Goal: Task Accomplishment & Management: Use online tool/utility

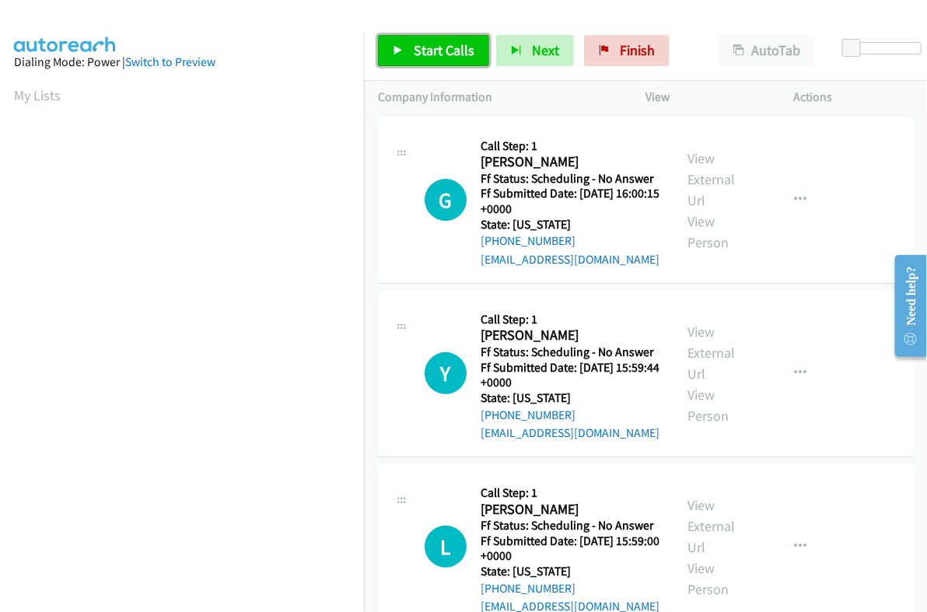
click at [438, 59] on link "Start Calls" at bounding box center [433, 50] width 111 height 31
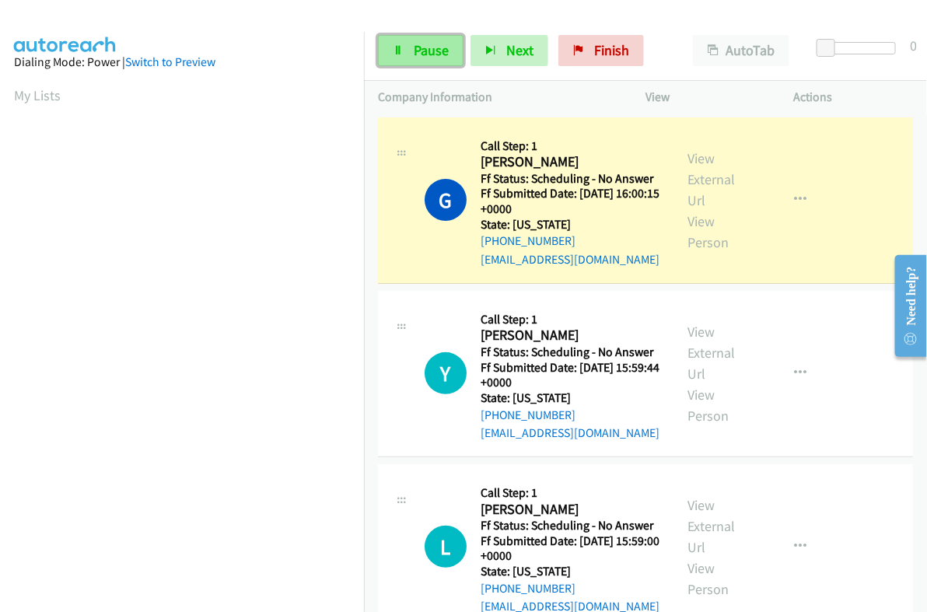
click at [432, 46] on span "Pause" at bounding box center [431, 50] width 35 height 18
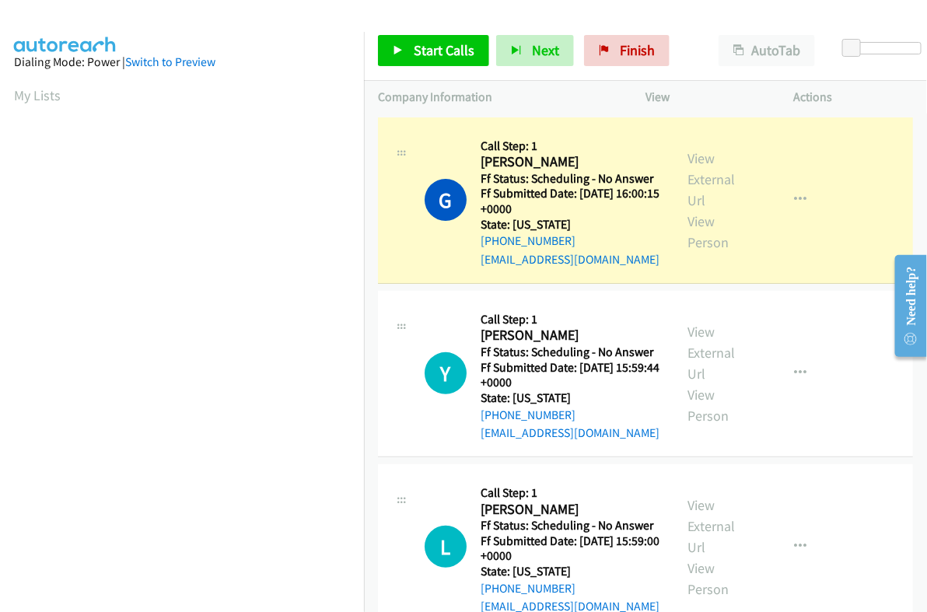
scroll to position [264, 0]
click at [514, 160] on h2 "[PERSON_NAME]" at bounding box center [567, 162] width 172 height 18
copy h2 "[PERSON_NAME]"
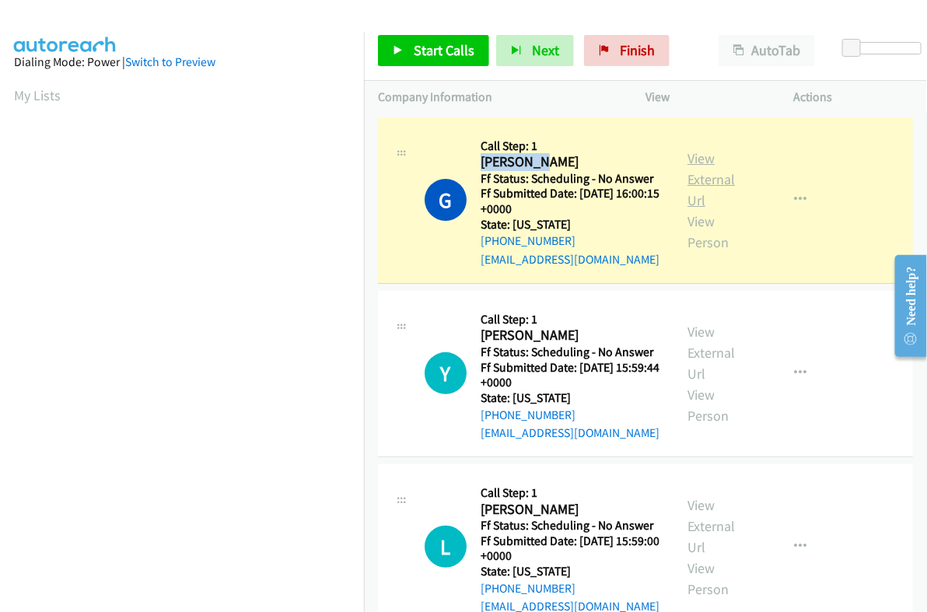
click at [693, 157] on link "View External Url" at bounding box center [711, 179] width 47 height 60
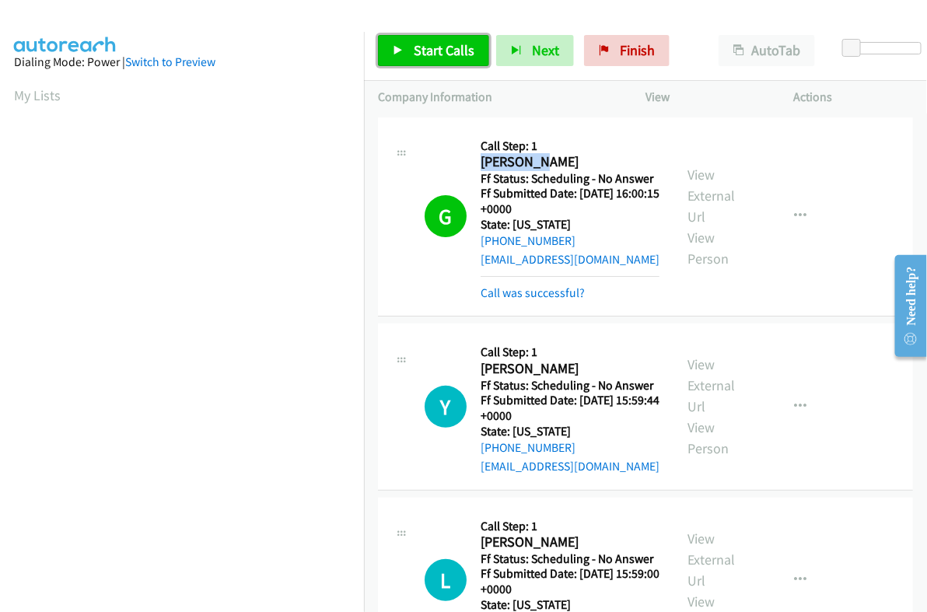
click at [441, 53] on span "Start Calls" at bounding box center [444, 50] width 61 height 18
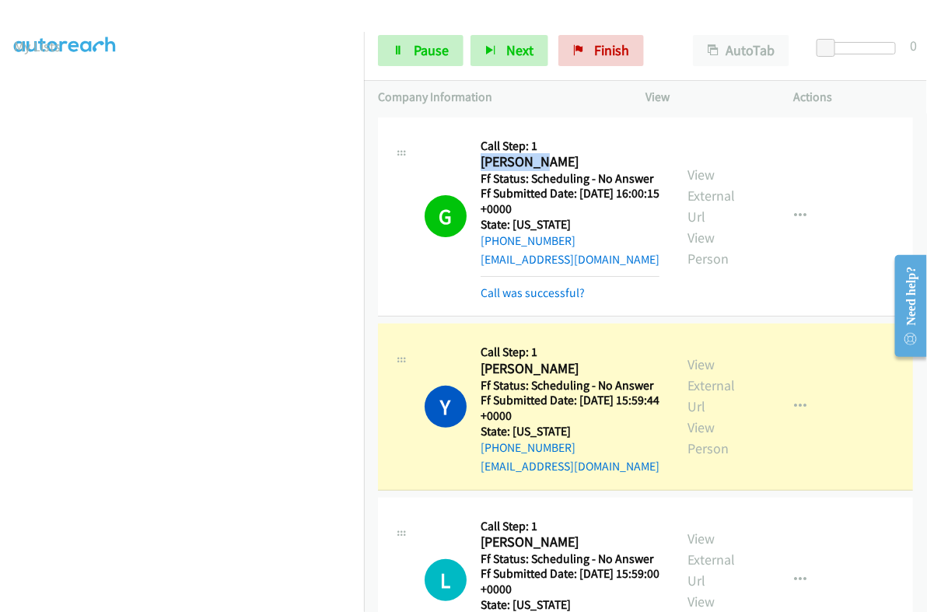
scroll to position [264, 0]
click at [424, 60] on link "Pause" at bounding box center [421, 50] width 86 height 31
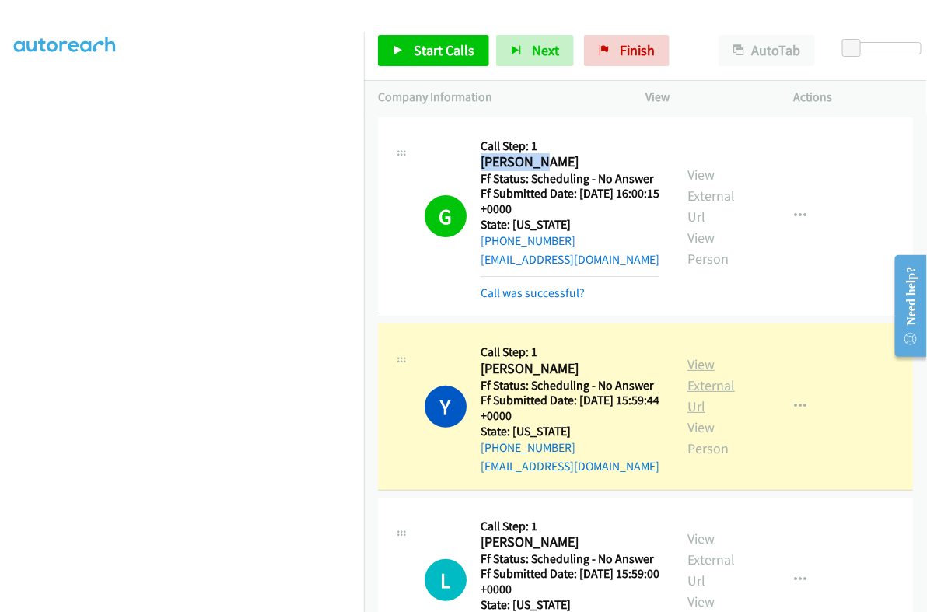
click at [690, 366] on link "View External Url" at bounding box center [711, 386] width 47 height 60
click at [491, 372] on h2 "[PERSON_NAME]" at bounding box center [567, 369] width 172 height 18
copy h2 "Yahki"
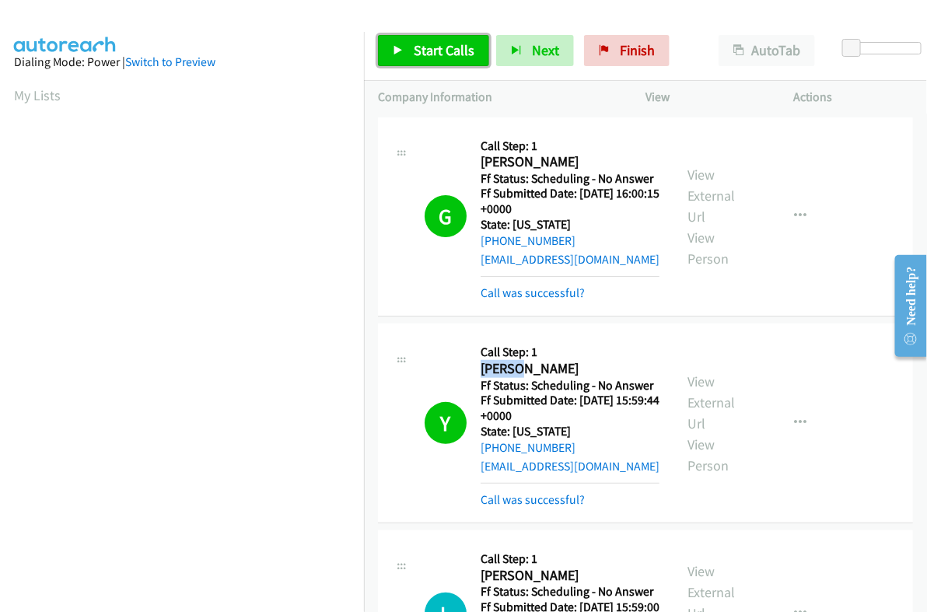
click at [416, 48] on span "Start Calls" at bounding box center [444, 50] width 61 height 18
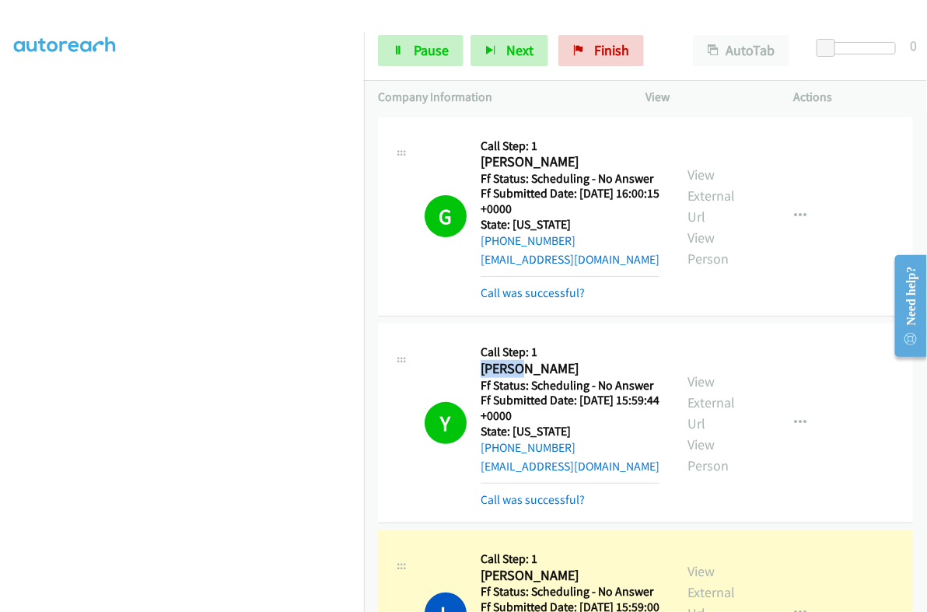
scroll to position [264, 0]
click at [398, 46] on icon at bounding box center [398, 51] width 11 height 11
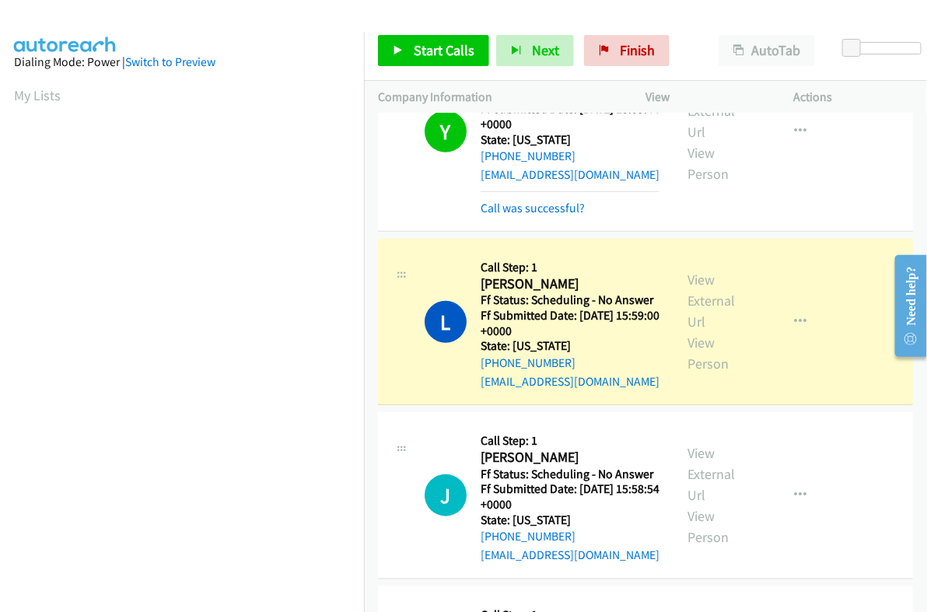
scroll to position [194, 0]
click at [499, 282] on h2 "[PERSON_NAME]" at bounding box center [567, 284] width 172 height 18
copy h2 "Larissa"
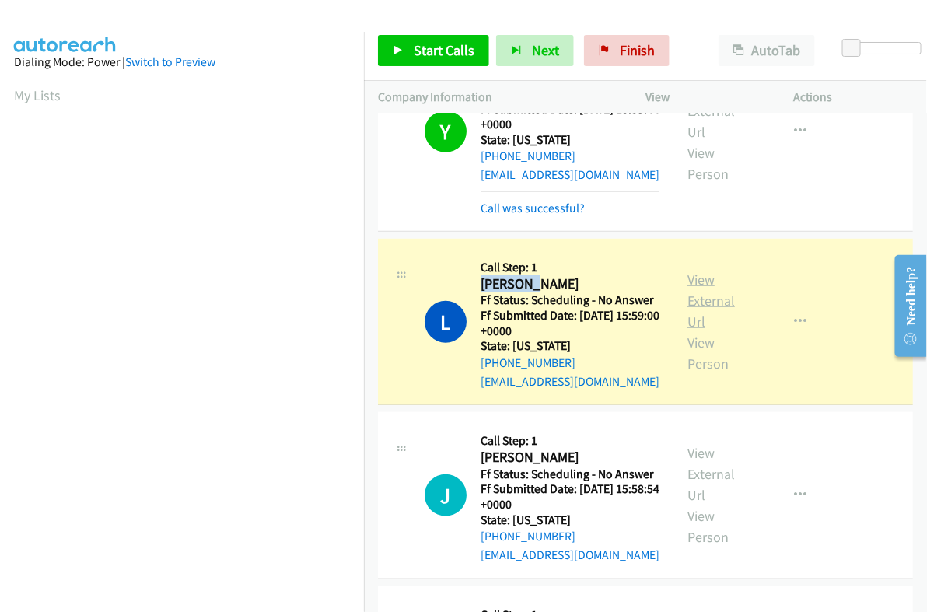
click at [700, 296] on link "View External Url" at bounding box center [711, 301] width 47 height 60
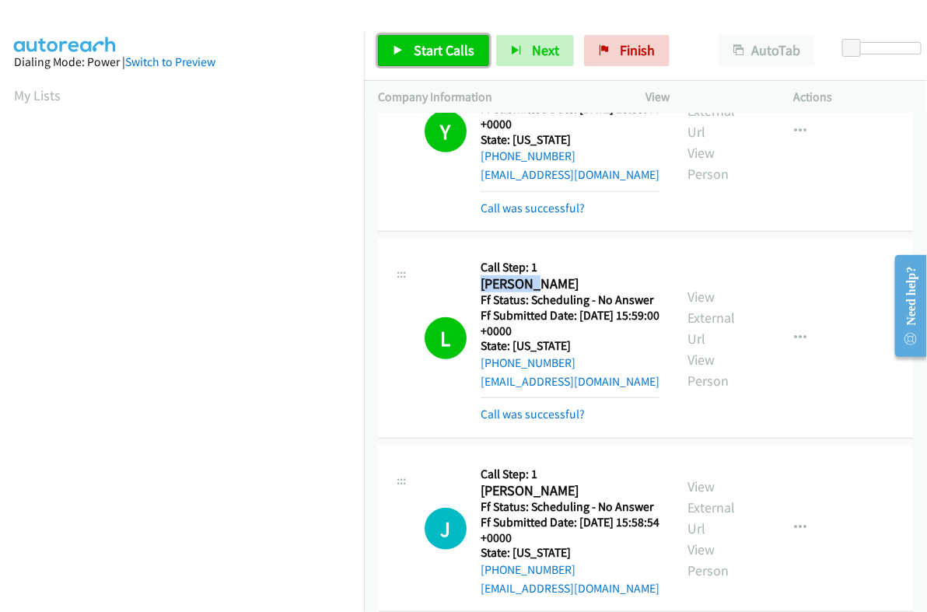
click at [453, 47] on span "Start Calls" at bounding box center [444, 50] width 61 height 18
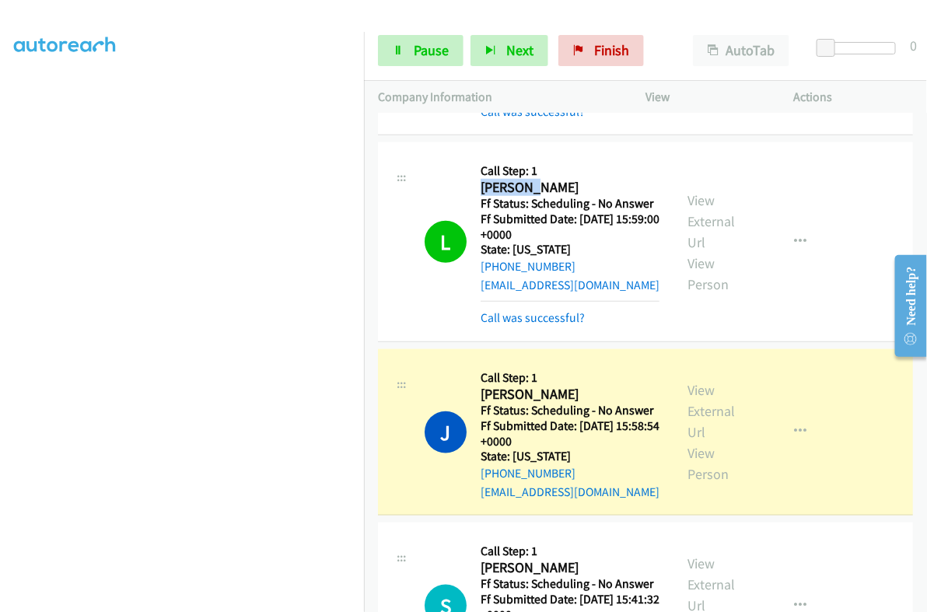
scroll to position [264, 0]
click at [219, 595] on section at bounding box center [182, 243] width 336 height 745
click at [430, 58] on span "Pause" at bounding box center [431, 50] width 35 height 18
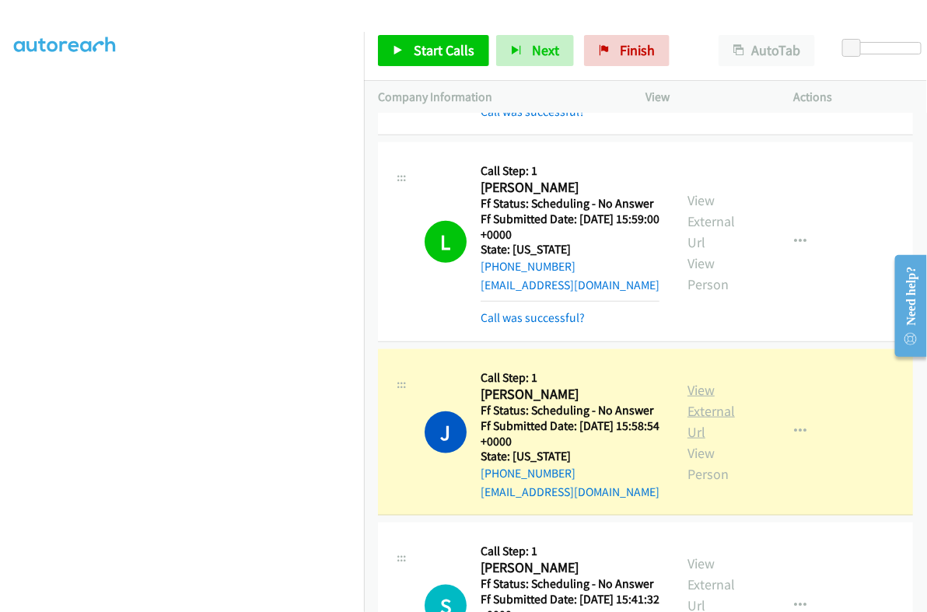
click at [688, 385] on link "View External Url" at bounding box center [711, 411] width 47 height 60
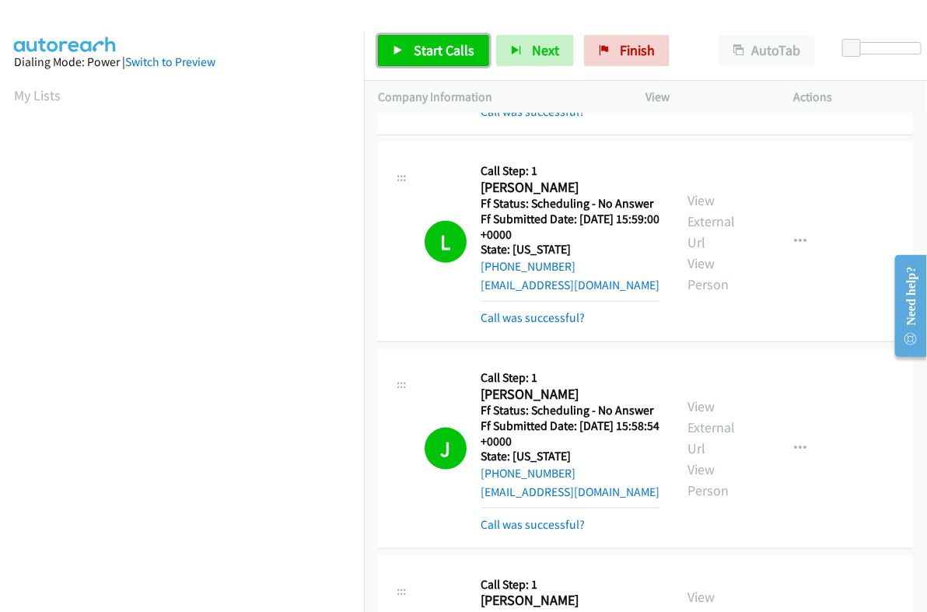
click at [443, 52] on span "Start Calls" at bounding box center [444, 50] width 61 height 18
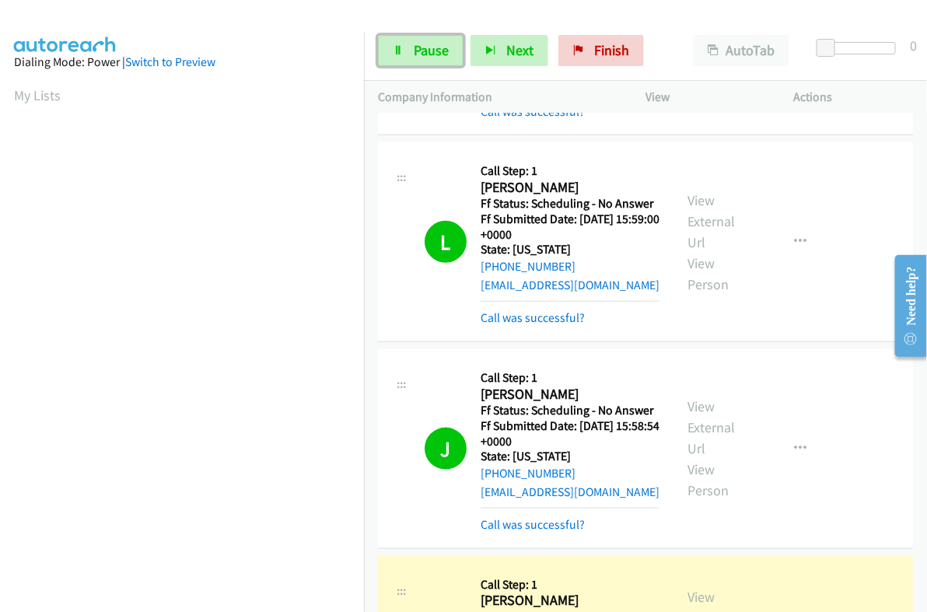
drag, startPoint x: 423, startPoint y: 52, endPoint x: 399, endPoint y: 141, distance: 91.9
click at [423, 52] on span "Pause" at bounding box center [431, 50] width 35 height 18
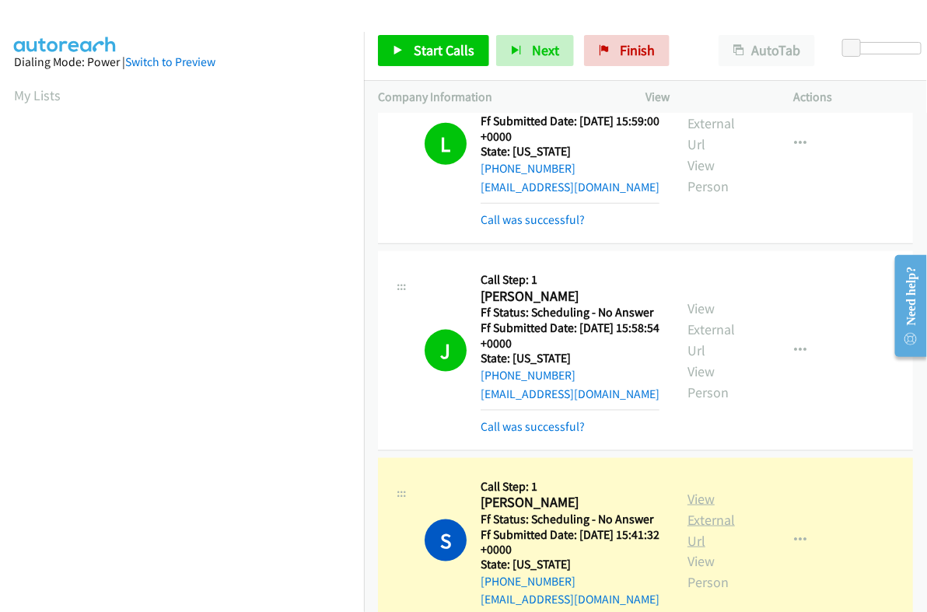
click at [688, 497] on link "View External Url" at bounding box center [711, 520] width 47 height 60
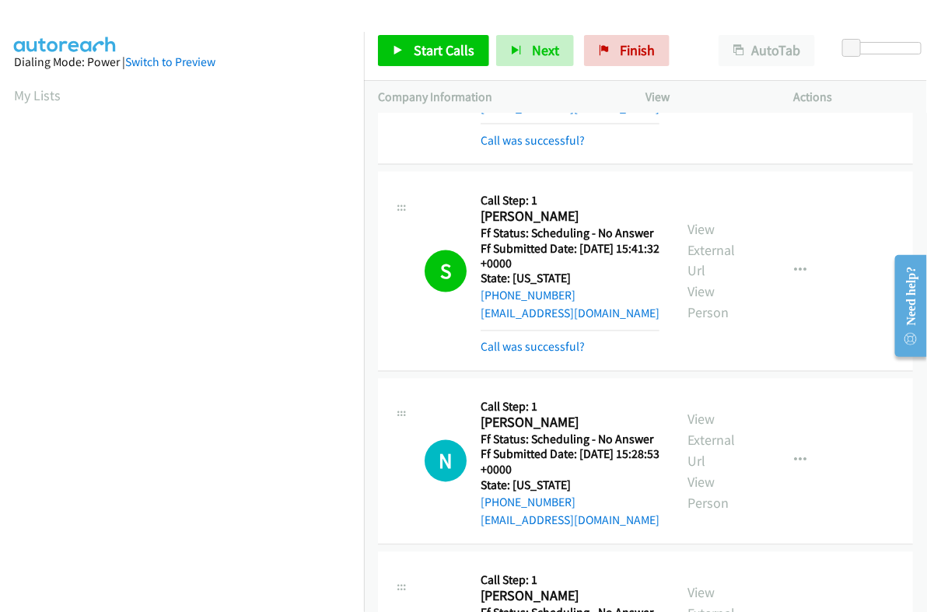
scroll to position [777, 0]
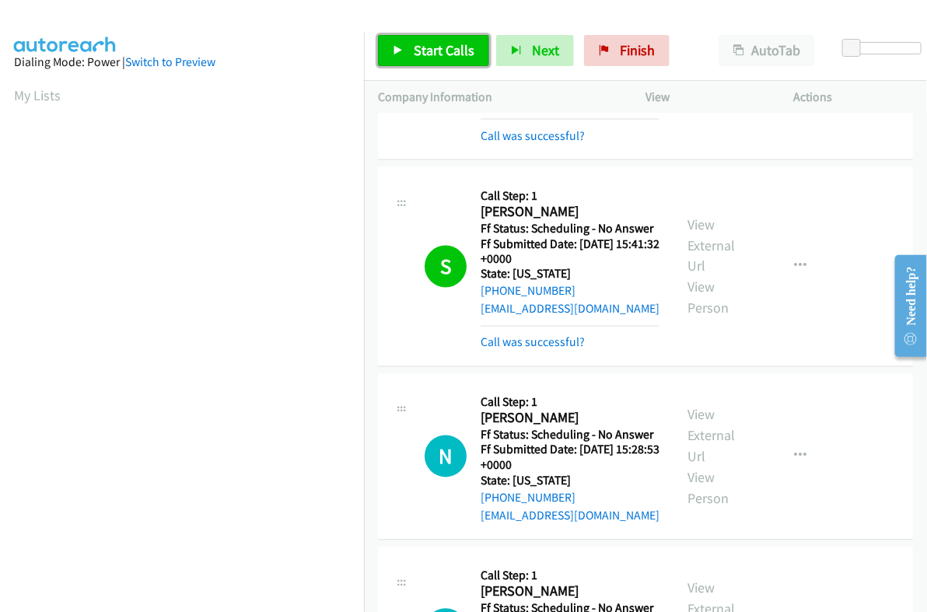
click at [466, 48] on span "Start Calls" at bounding box center [444, 50] width 61 height 18
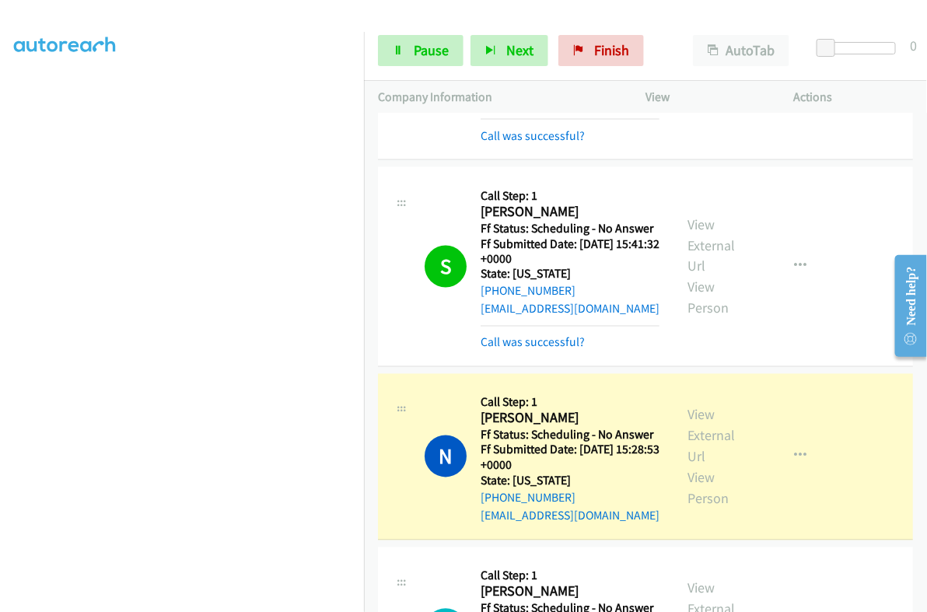
scroll to position [264, 0]
click at [418, 47] on span "Pause" at bounding box center [431, 50] width 35 height 18
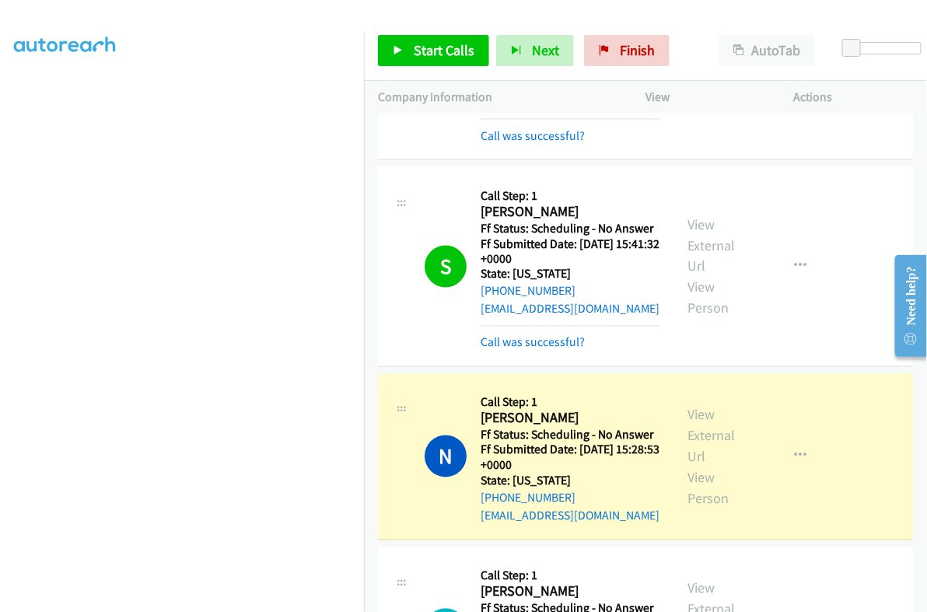
scroll to position [194, 0]
click at [695, 414] on link "View External Url" at bounding box center [711, 436] width 47 height 60
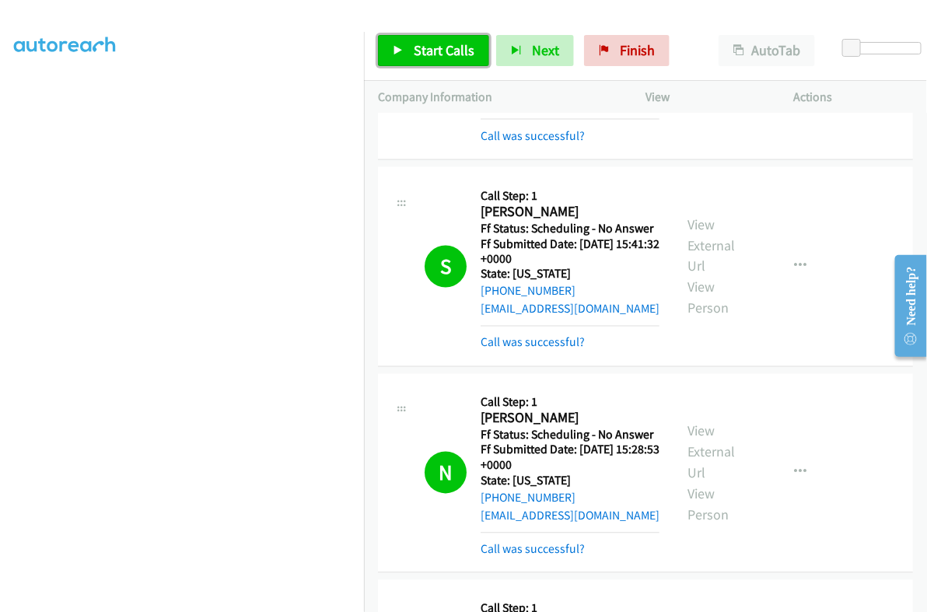
click at [440, 39] on link "Start Calls" at bounding box center [433, 50] width 111 height 31
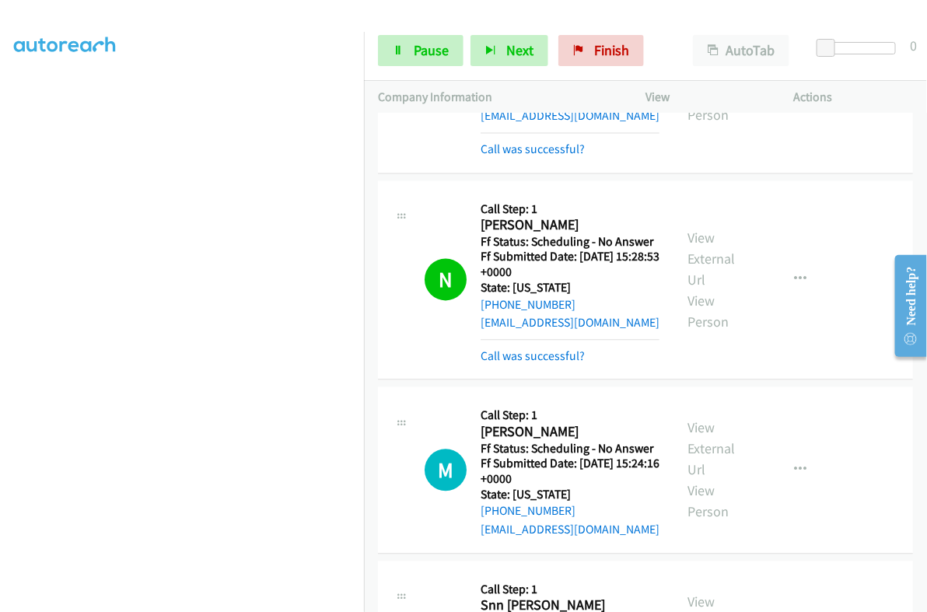
scroll to position [973, 0]
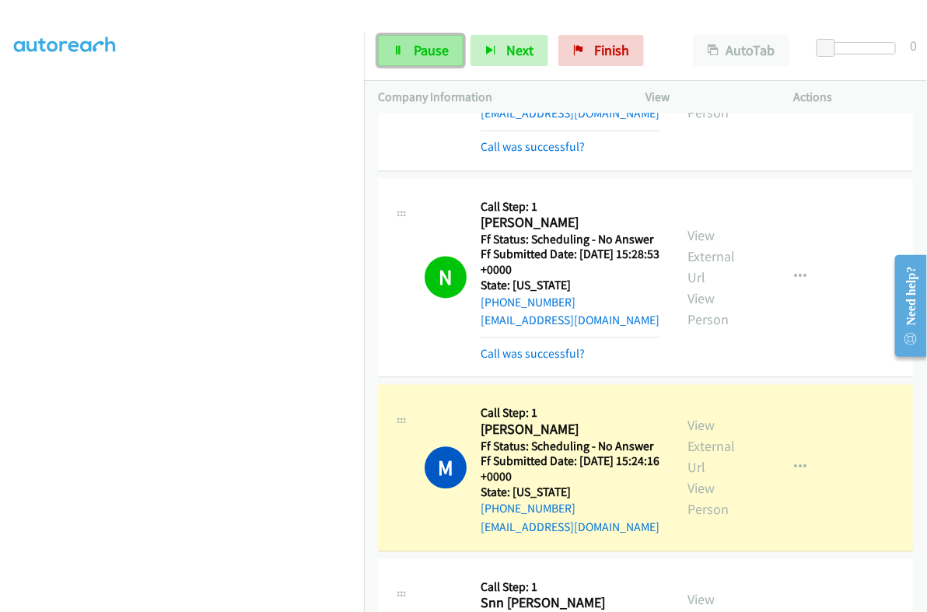
click at [427, 36] on link "Pause" at bounding box center [421, 50] width 86 height 31
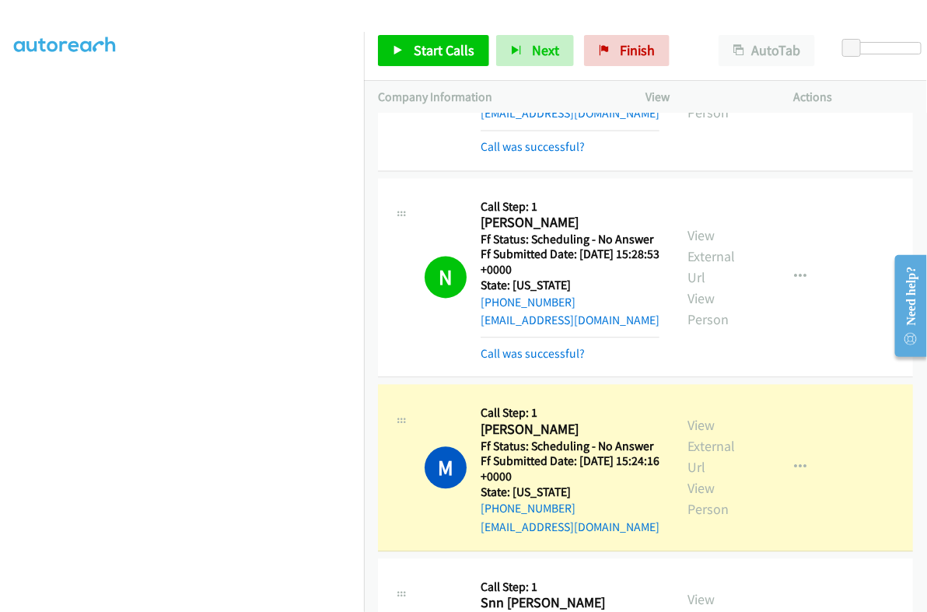
scroll to position [0, 0]
click at [700, 429] on link "View External Url" at bounding box center [711, 447] width 47 height 60
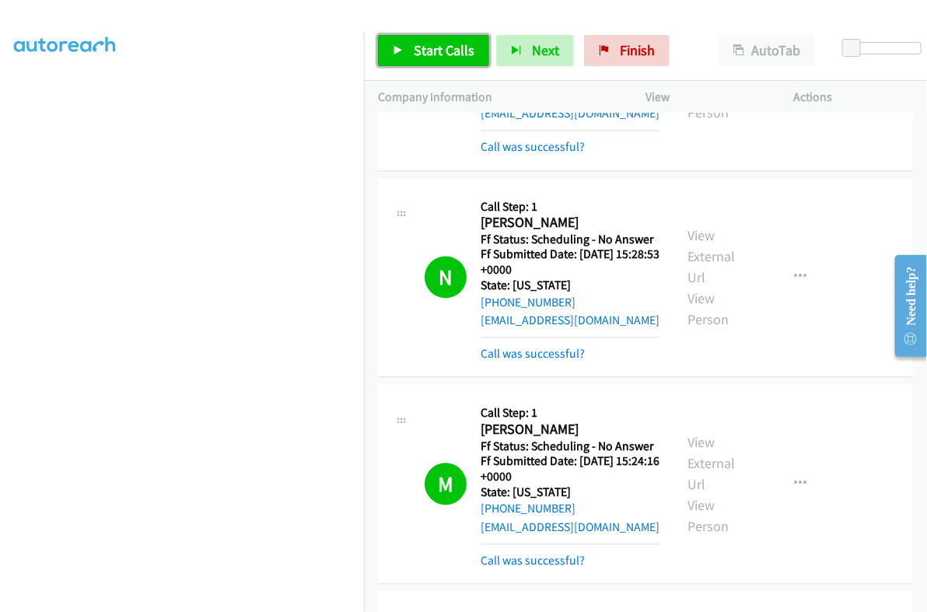
click at [444, 47] on span "Start Calls" at bounding box center [444, 50] width 61 height 18
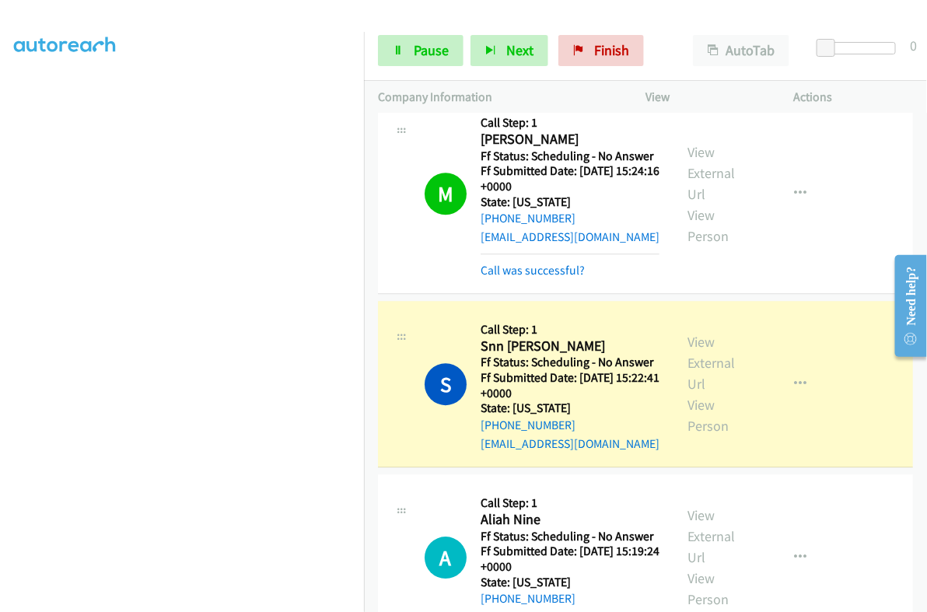
scroll to position [0, 0]
click at [429, 56] on span "Pause" at bounding box center [431, 50] width 35 height 18
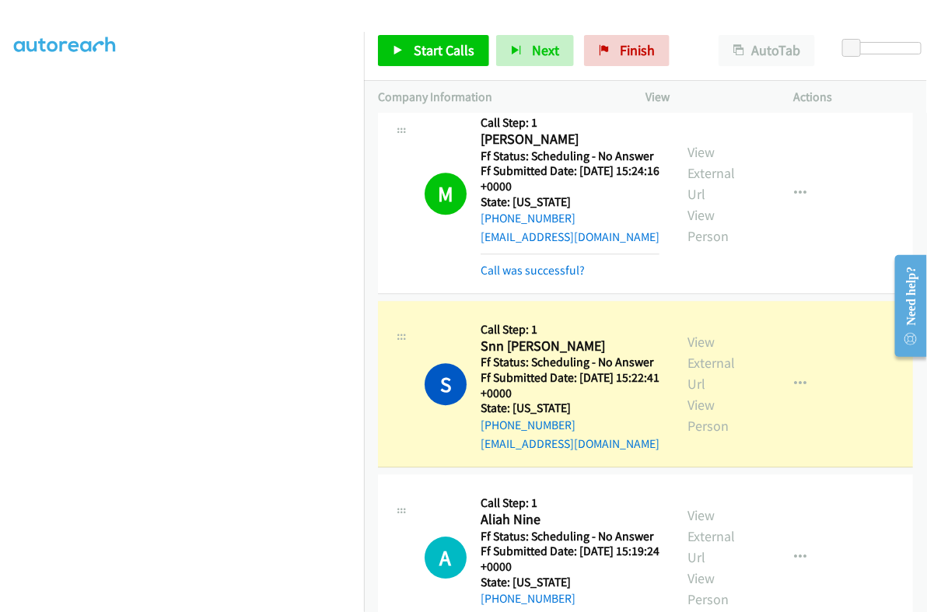
scroll to position [264, 0]
click at [704, 336] on link "View External Url" at bounding box center [711, 363] width 47 height 60
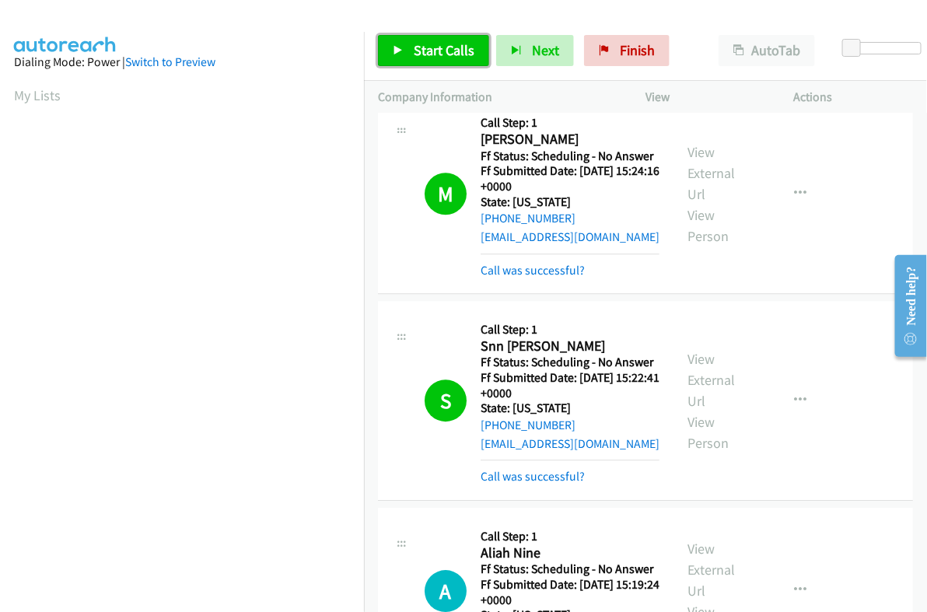
click at [451, 61] on link "Start Calls" at bounding box center [433, 50] width 111 height 31
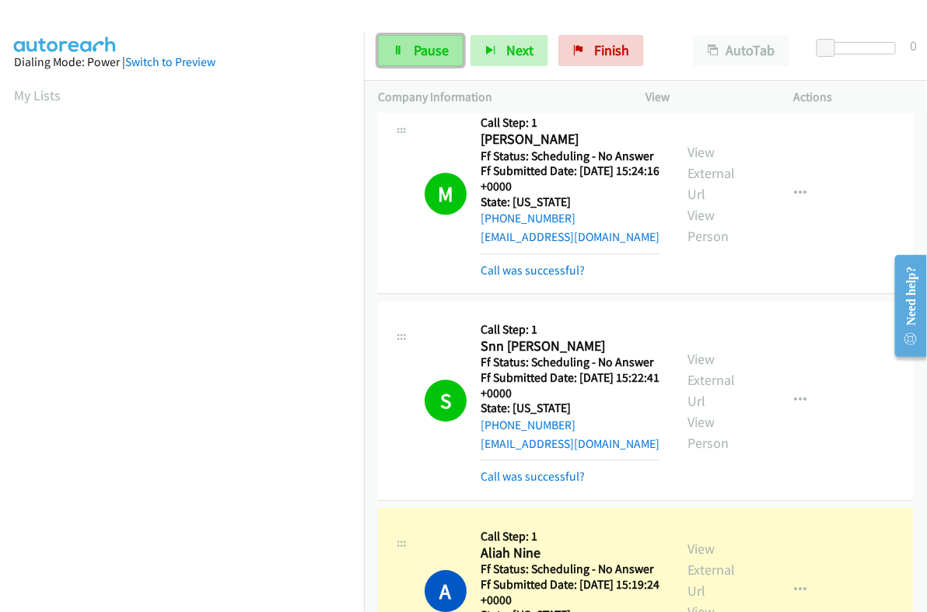
click at [401, 61] on link "Pause" at bounding box center [421, 50] width 86 height 31
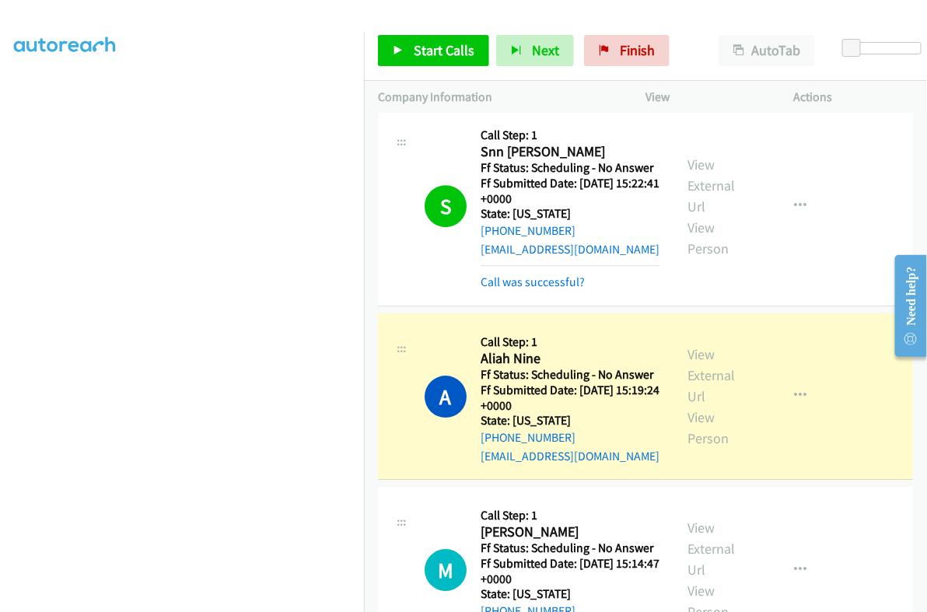
scroll to position [194, 0]
click at [696, 345] on link "View External Url" at bounding box center [711, 375] width 47 height 60
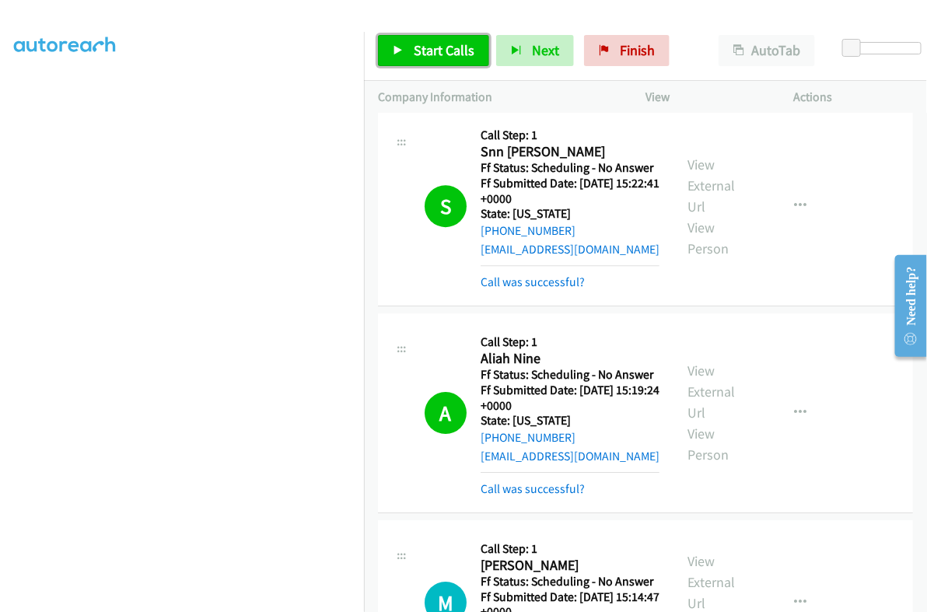
click at [405, 48] on link "Start Calls" at bounding box center [433, 50] width 111 height 31
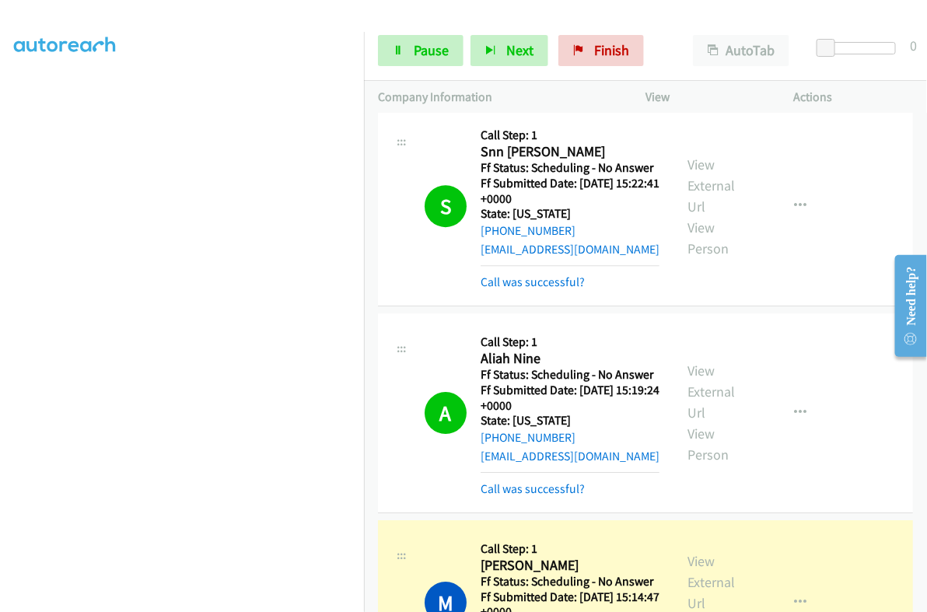
scroll to position [264, 0]
click at [414, 52] on span "Pause" at bounding box center [431, 50] width 35 height 18
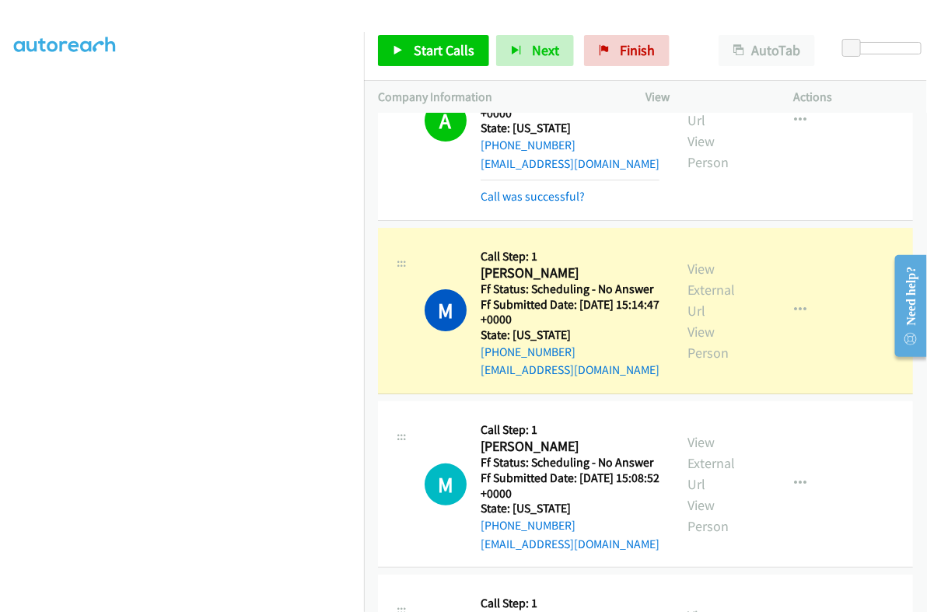
click at [689, 278] on link "View External Url" at bounding box center [711, 290] width 47 height 60
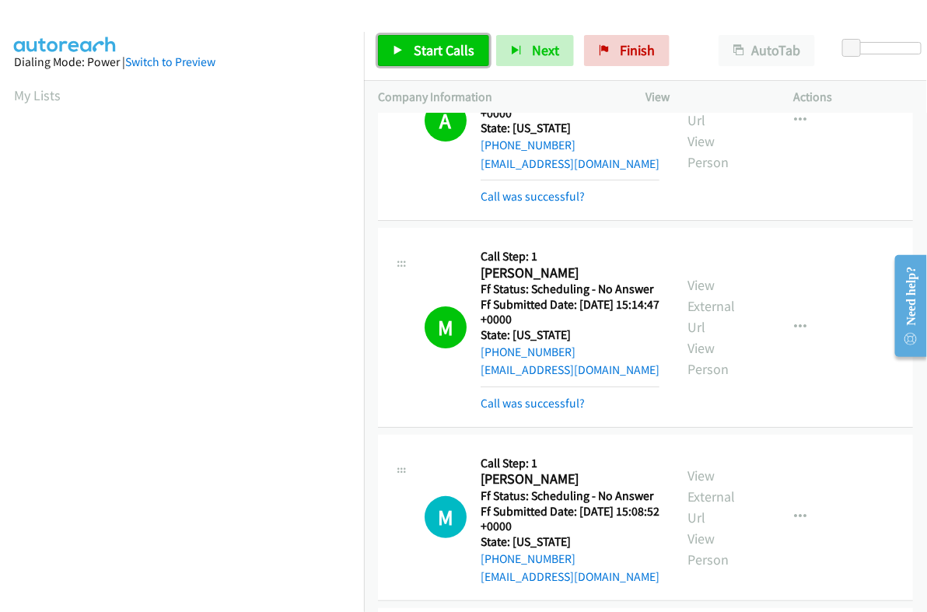
drag, startPoint x: 407, startPoint y: 47, endPoint x: 401, endPoint y: 68, distance: 22.5
click at [407, 47] on link "Start Calls" at bounding box center [433, 50] width 111 height 31
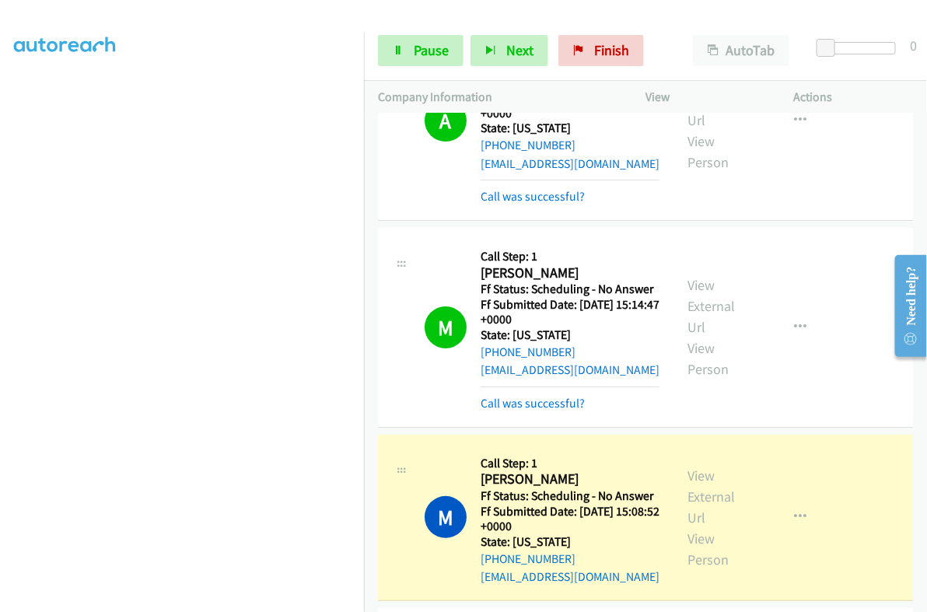
scroll to position [264, 0]
click at [696, 468] on link "View External Url" at bounding box center [711, 497] width 47 height 60
click at [419, 54] on span "Pause" at bounding box center [431, 50] width 35 height 18
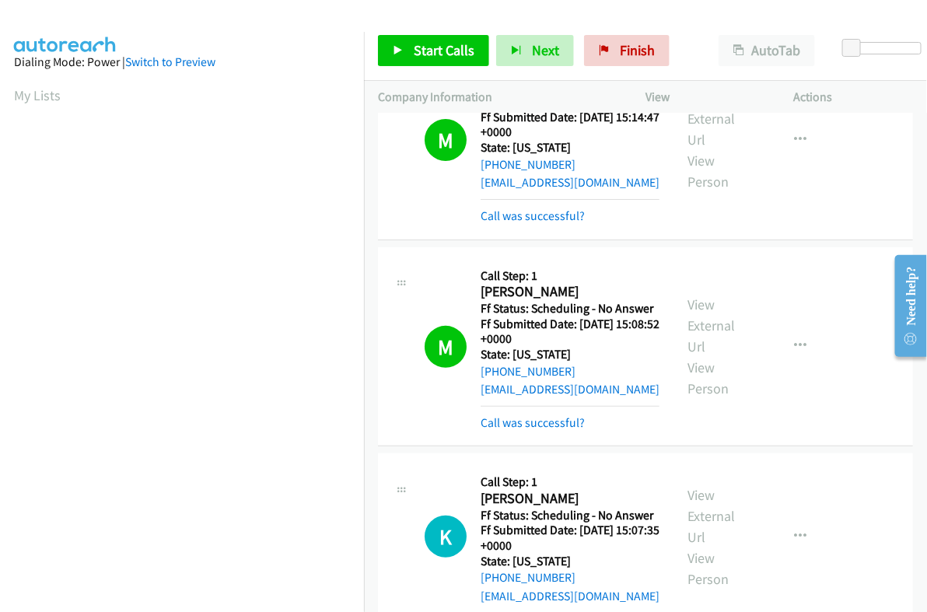
scroll to position [2140, 0]
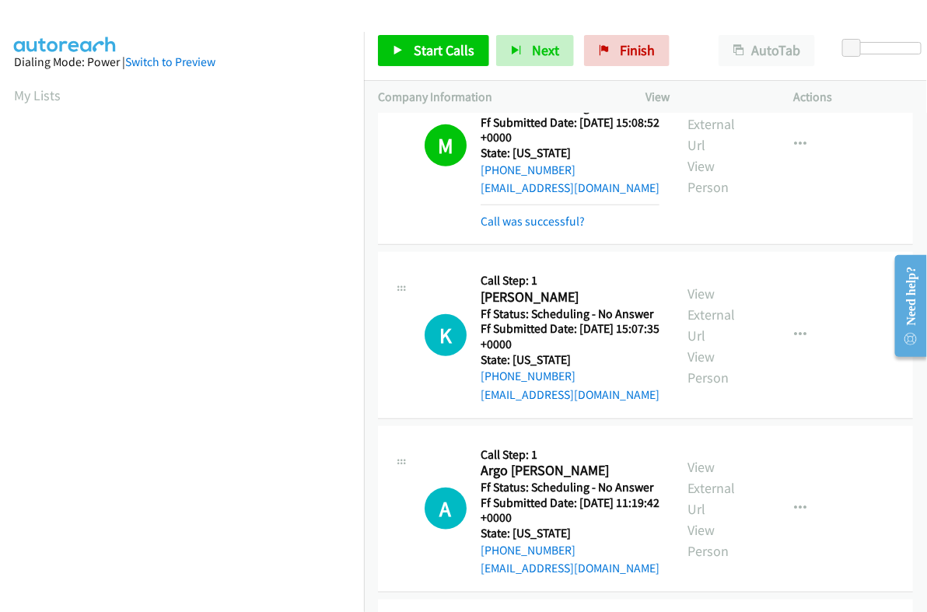
click at [433, 32] on div "Start Calls Pause Next Finish Call Completed AutoTab AutoTab 0" at bounding box center [645, 51] width 563 height 60
click at [442, 52] on span "Start Calls" at bounding box center [444, 50] width 61 height 18
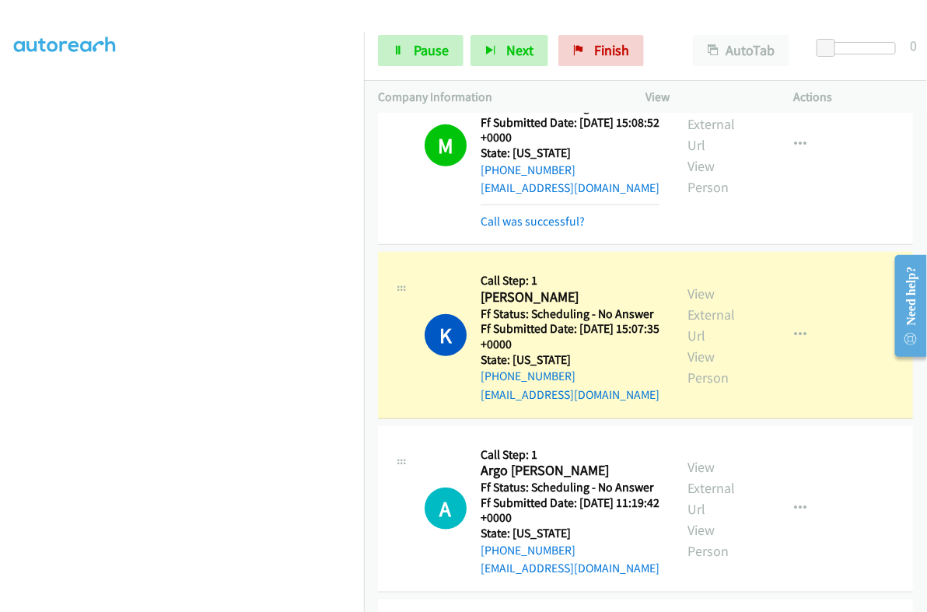
scroll to position [264, 0]
click at [429, 57] on span "Pause" at bounding box center [431, 50] width 35 height 18
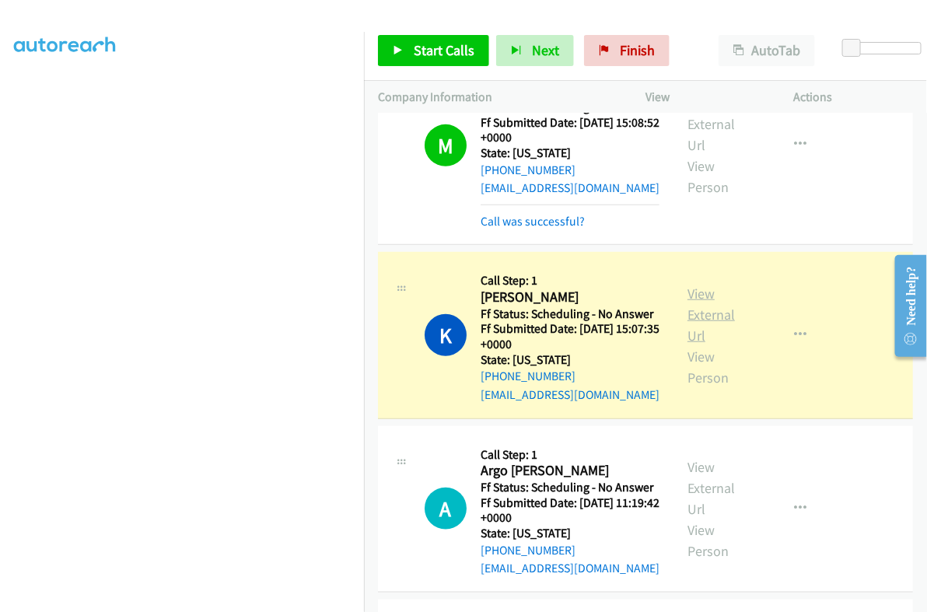
click at [689, 303] on link "View External Url" at bounding box center [711, 315] width 47 height 60
